Goal: Task Accomplishment & Management: Manage account settings

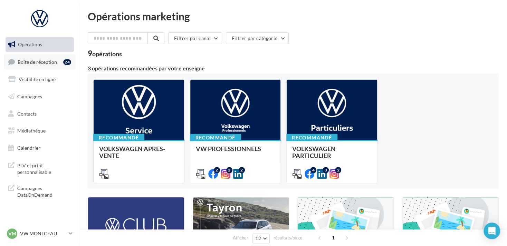
click at [50, 60] on span "Boîte de réception" at bounding box center [37, 62] width 39 height 6
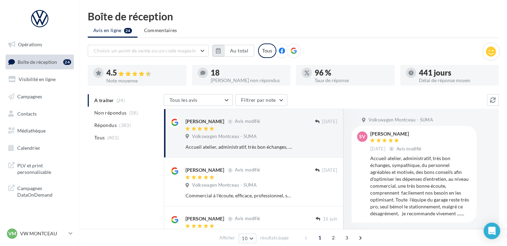
click at [216, 53] on button "button" at bounding box center [218, 51] width 12 height 12
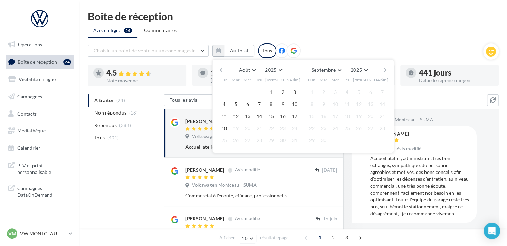
click at [224, 70] on div "Août [PERSON_NAME] Mars Avril Mai Juin Juillet Août Septembre Octobre Novembre …" at bounding box center [303, 70] width 158 height 10
click at [222, 70] on button "button" at bounding box center [221, 70] width 6 height 10
click at [235, 89] on button "1" at bounding box center [236, 92] width 10 height 10
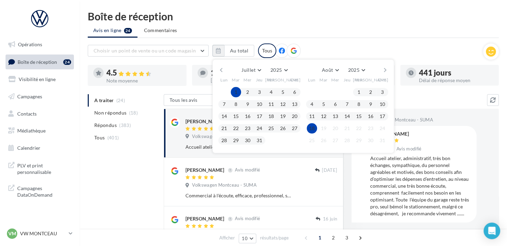
click at [311, 127] on button "18" at bounding box center [311, 128] width 10 height 10
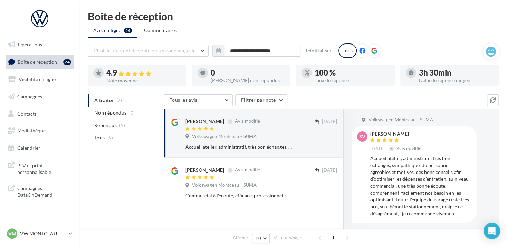
click at [373, 50] on icon at bounding box center [374, 51] width 6 height 6
click at [24, 230] on p "VW MONTCEAU" at bounding box center [43, 233] width 46 height 7
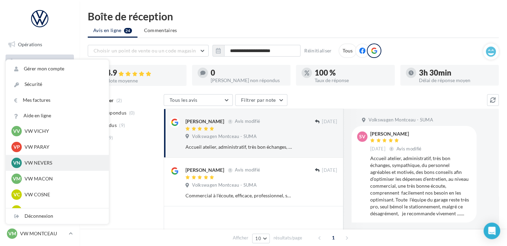
scroll to position [276, 0]
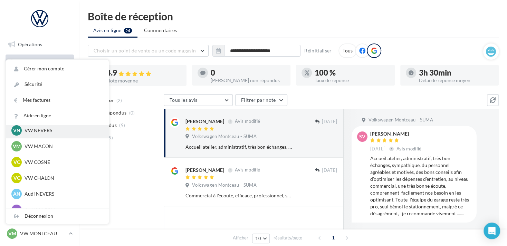
click at [53, 131] on p "VW NEVERS" at bounding box center [62, 130] width 76 height 7
